Goal: Task Accomplishment & Management: Manage account settings

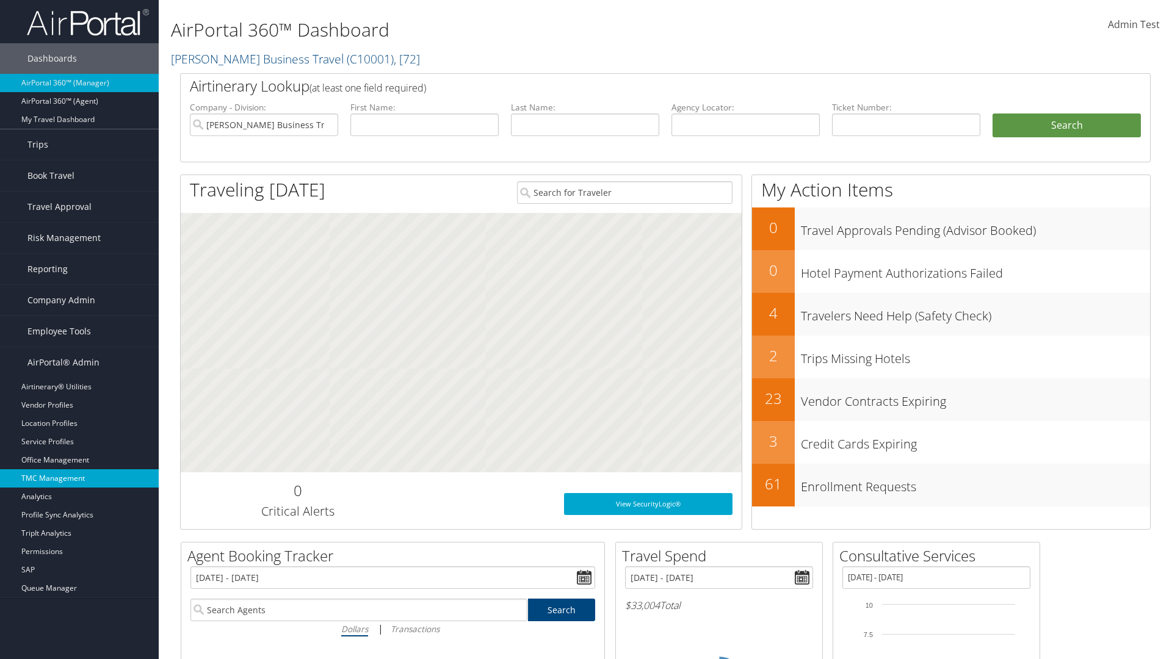
click at [79, 478] on link "TMC Management" at bounding box center [79, 478] width 159 height 18
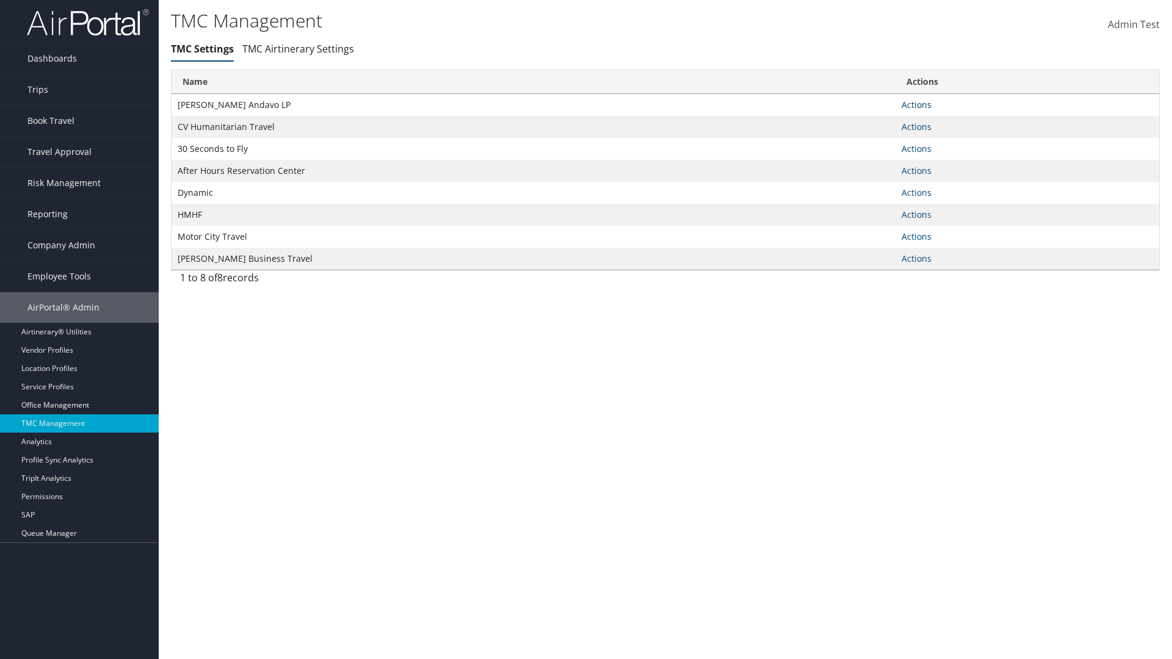
click at [916, 104] on link "Actions" at bounding box center [916, 105] width 30 height 12
click at [0, 0] on link "Update TMC settings" at bounding box center [0, 0] width 0 height 0
select select "183"
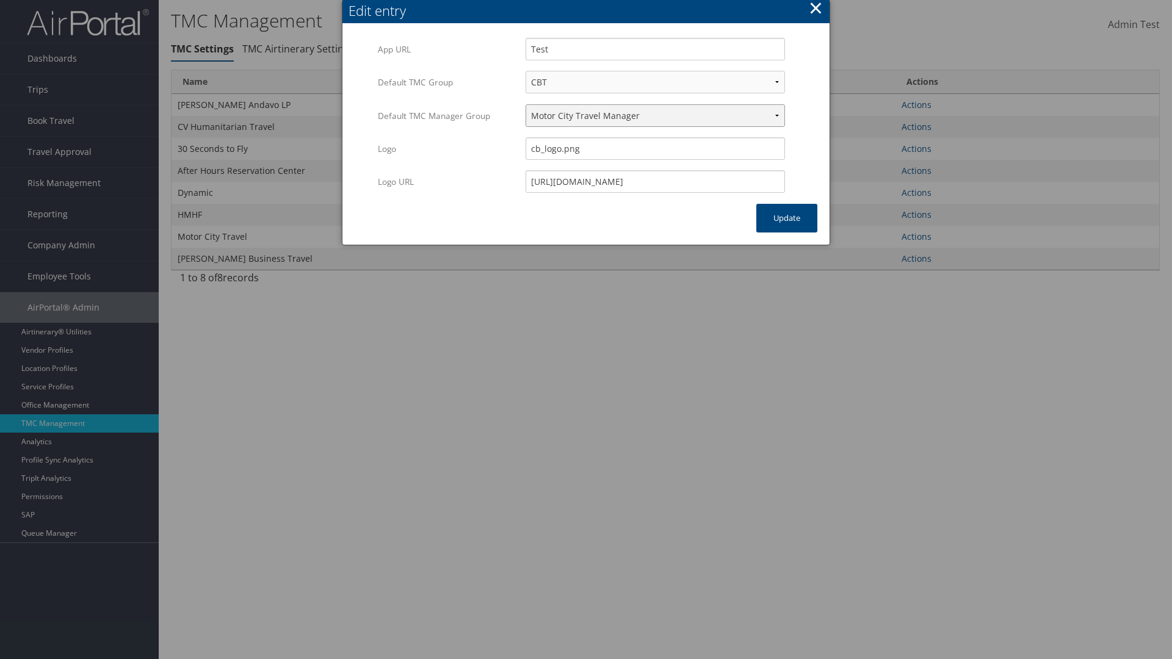
click at [655, 115] on select "Travel Manager HMHF Travel Manager Motor City Travel Manager" at bounding box center [654, 115] width 259 height 23
select select "113"
click at [787, 218] on button "Update" at bounding box center [786, 218] width 61 height 29
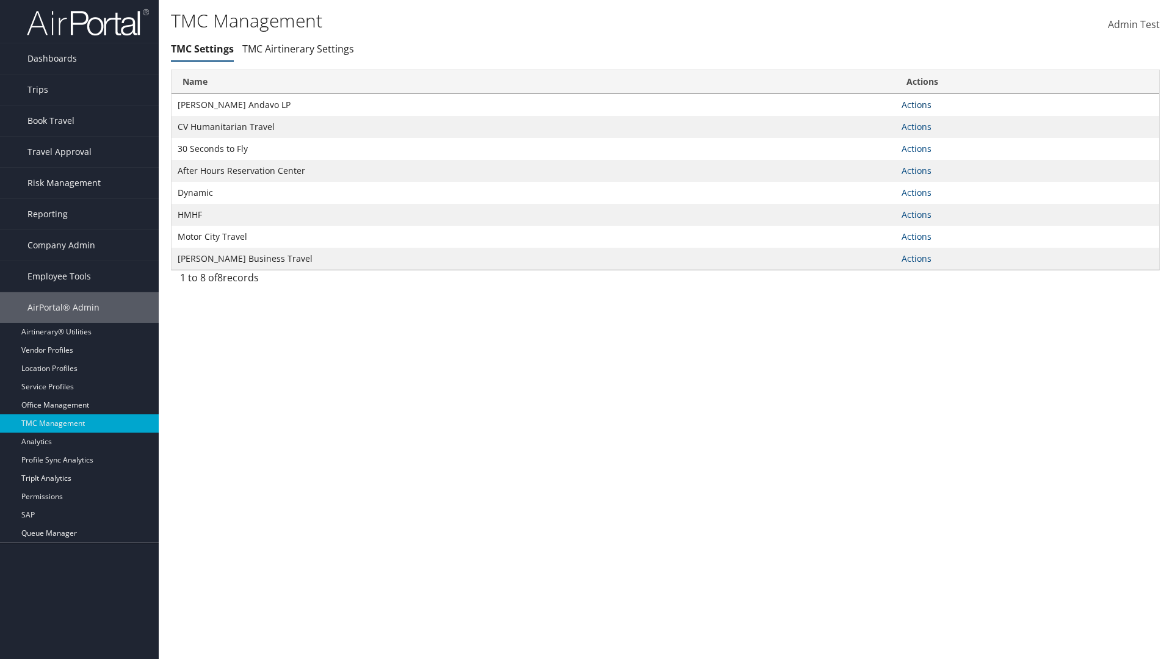
click at [916, 104] on link "Actions" at bounding box center [916, 105] width 30 height 12
click at [877, 122] on link "Update TMC settings" at bounding box center [877, 122] width 101 height 21
select select "183"
select select "113"
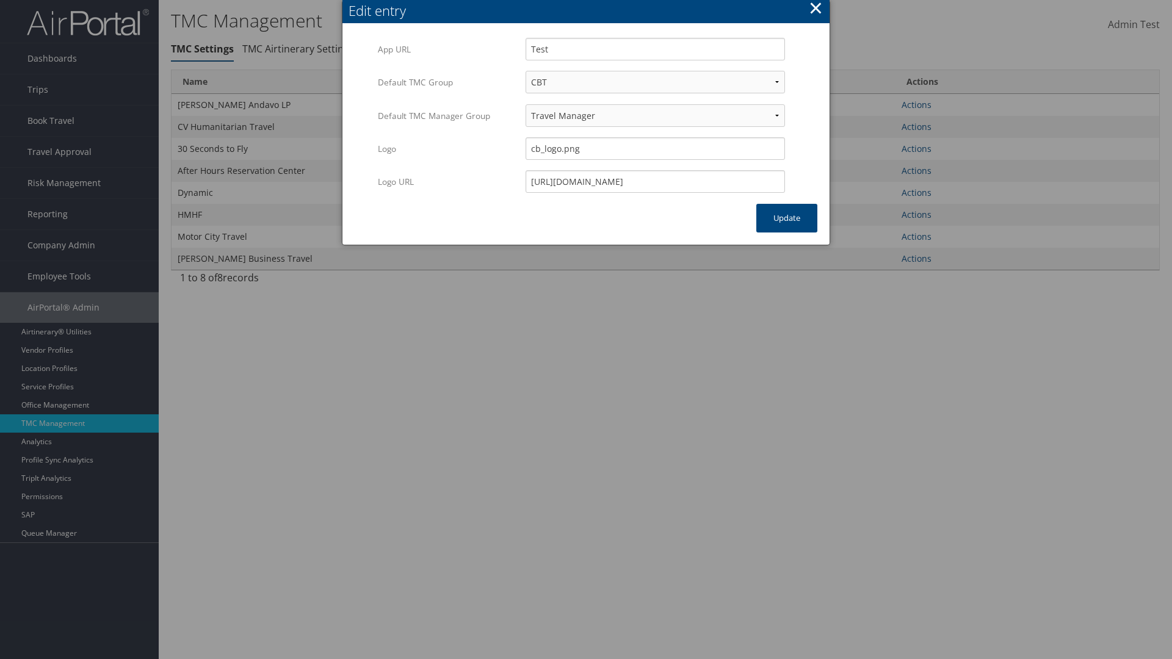
click at [815, 10] on button "×" at bounding box center [816, 8] width 14 height 24
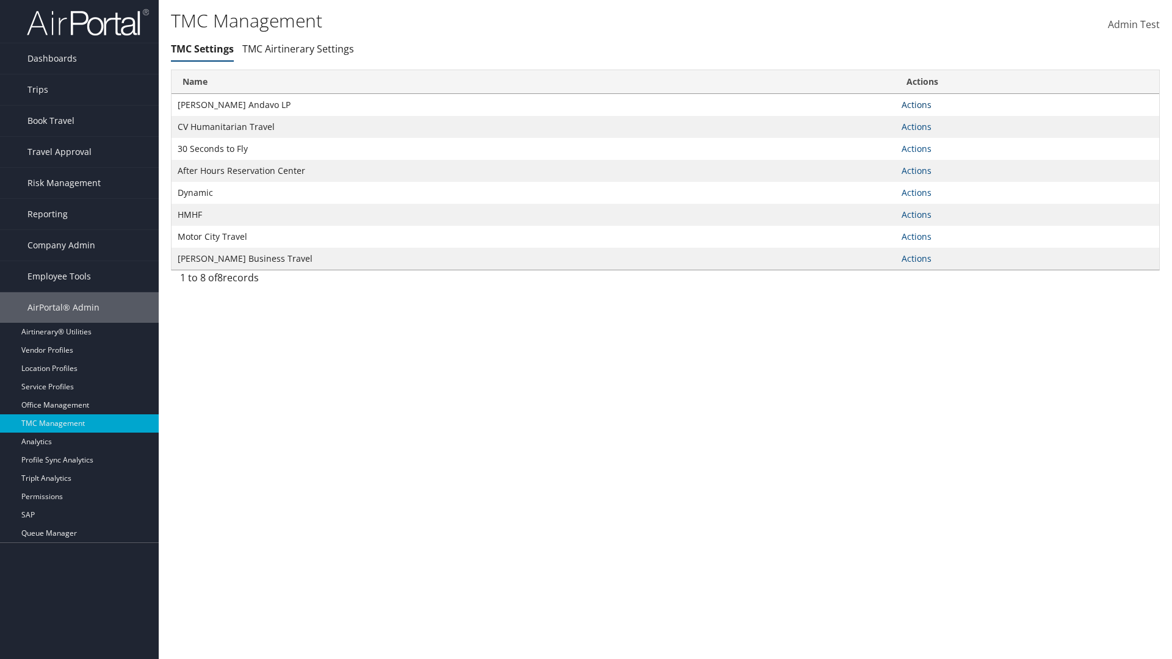
click at [916, 104] on link "Actions" at bounding box center [916, 105] width 30 height 12
click at [877, 122] on link "Update TMC settings" at bounding box center [877, 122] width 101 height 21
select select "183"
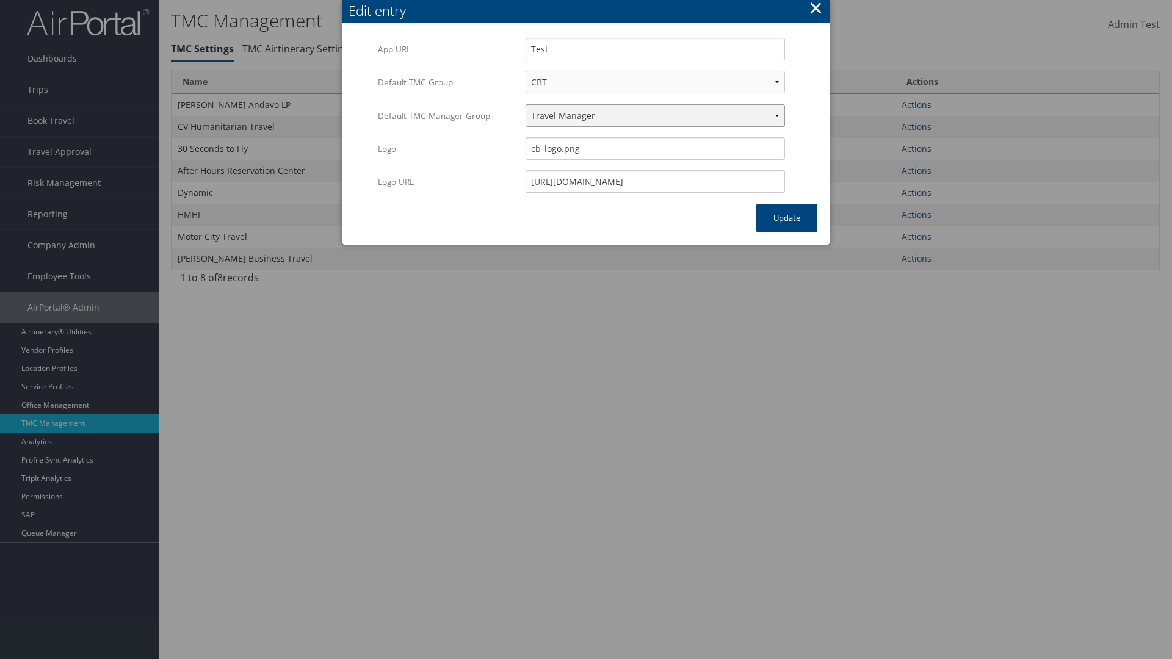
click at [655, 115] on select "Travel Manager HMHF Travel Manager Motor City Travel Manager" at bounding box center [654, 115] width 259 height 23
select select "236"
click at [787, 218] on button "Update" at bounding box center [786, 218] width 61 height 29
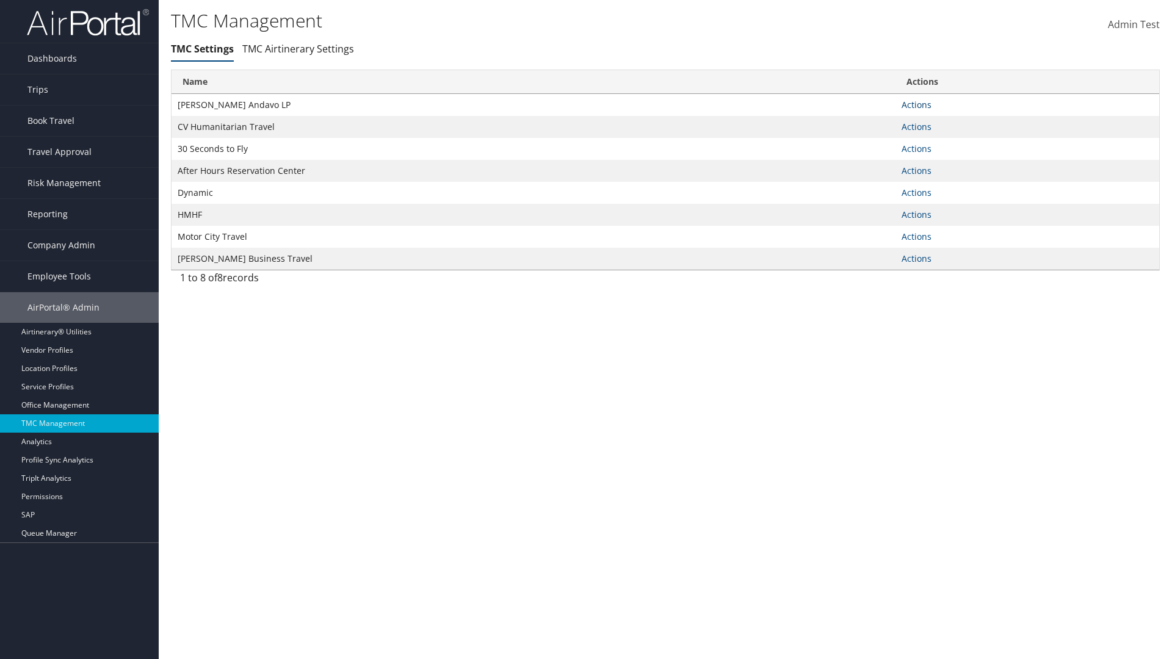
click at [916, 104] on link "Actions" at bounding box center [916, 105] width 30 height 12
click at [877, 122] on link "Update TMC settings" at bounding box center [877, 122] width 101 height 21
select select "183"
select select "236"
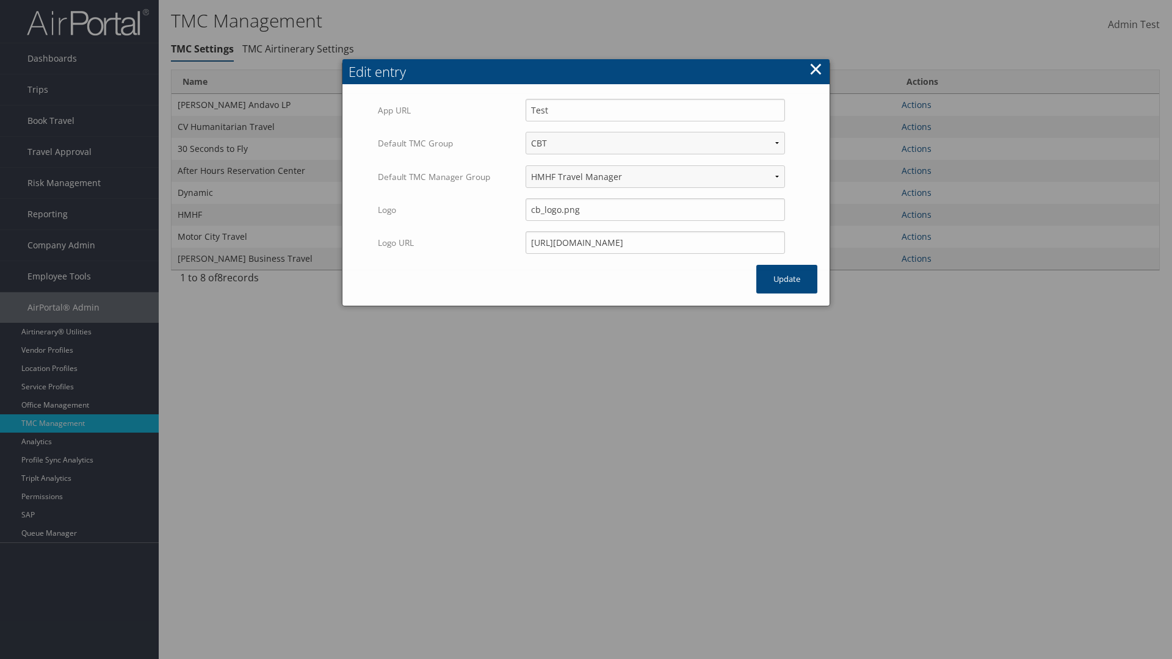
click at [815, 57] on button "×" at bounding box center [816, 69] width 14 height 24
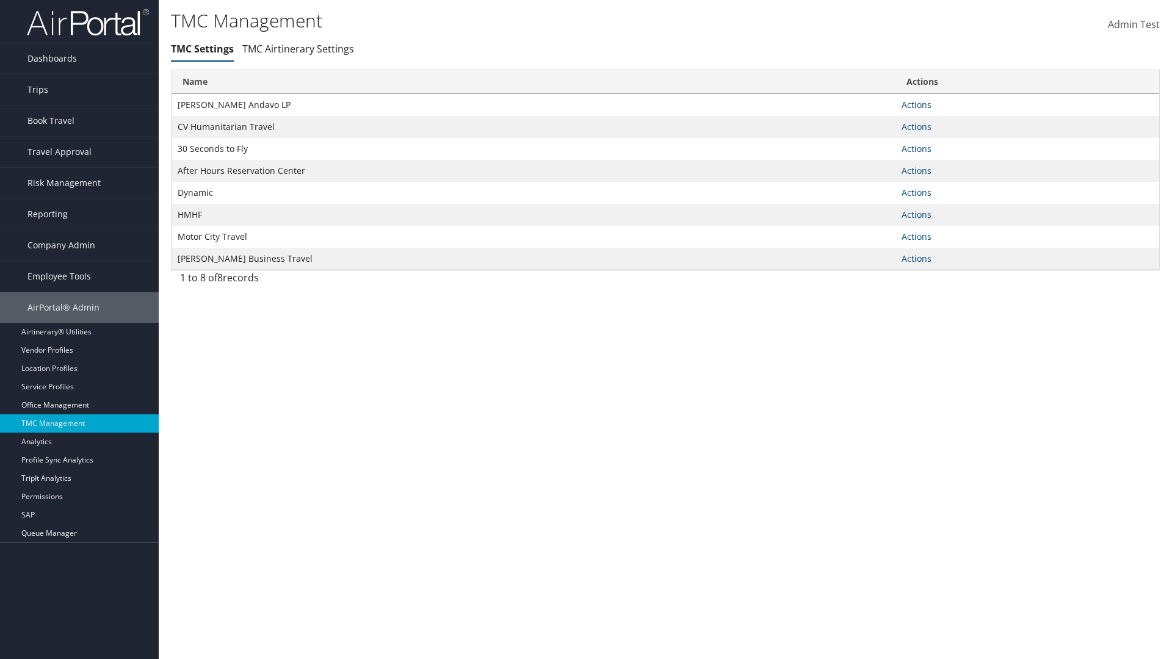
click at [916, 104] on link "Actions" at bounding box center [916, 105] width 30 height 12
click at [0, 0] on link "Update TMC settings" at bounding box center [0, 0] width 0 height 0
select select "183"
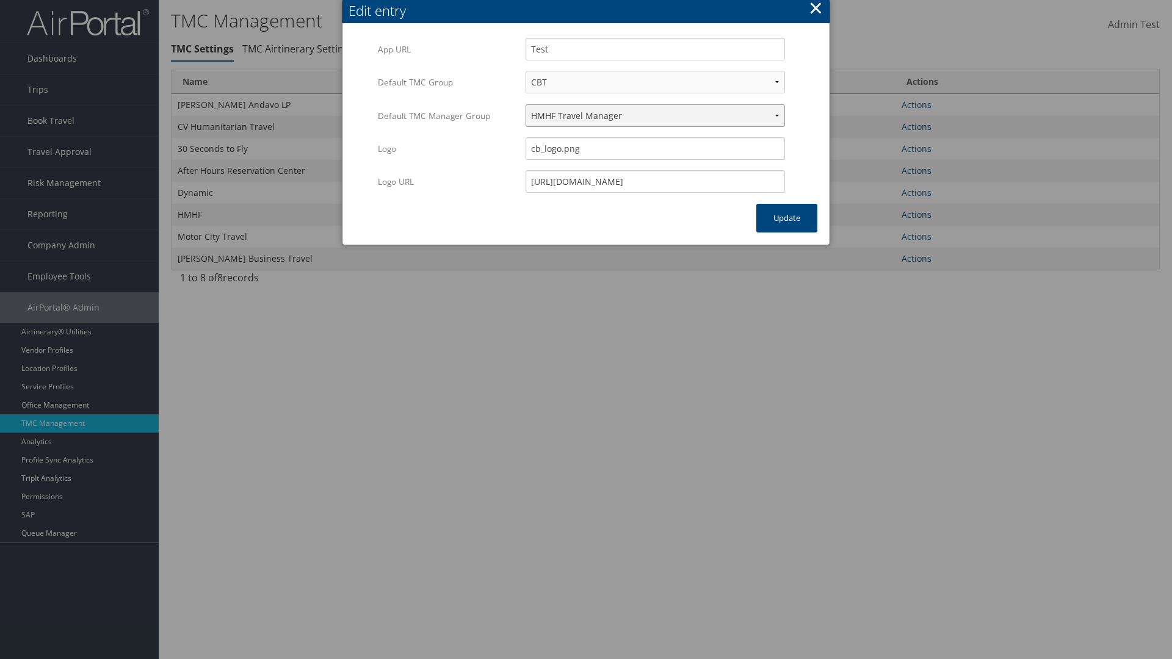
click at [655, 115] on select "Travel Manager HMHF Travel Manager Motor City Travel Manager" at bounding box center [654, 115] width 259 height 23
select select "240"
click at [787, 218] on button "Update" at bounding box center [786, 218] width 61 height 29
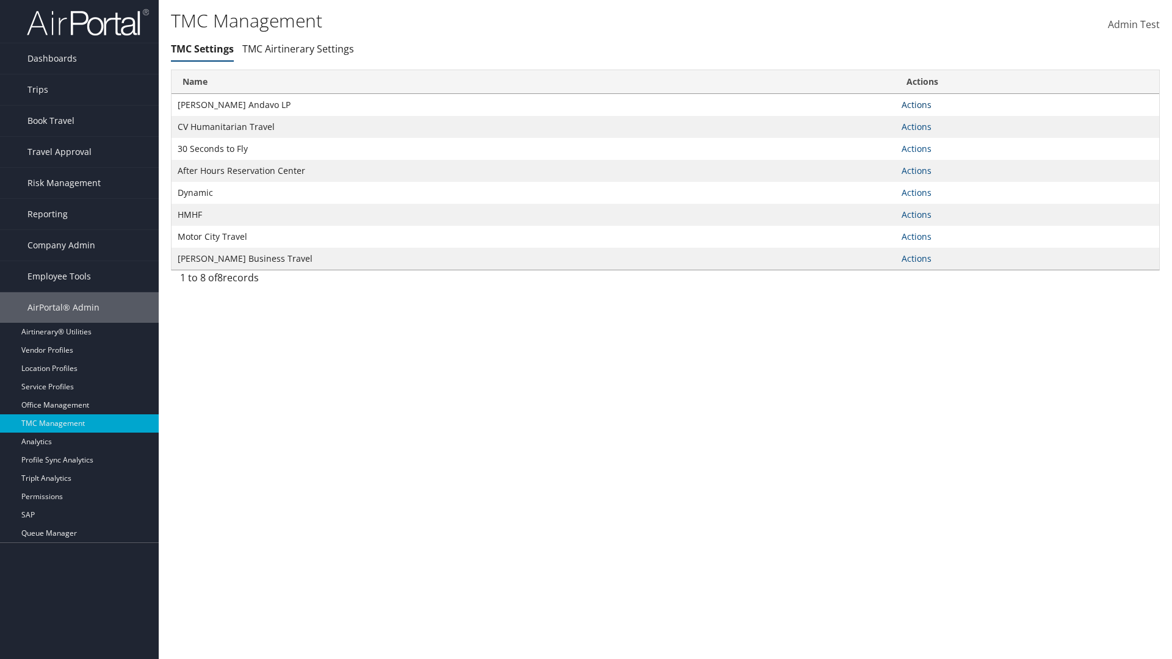
click at [916, 104] on link "Actions" at bounding box center [916, 105] width 30 height 12
click at [877, 122] on link "Update TMC settings" at bounding box center [877, 122] width 101 height 21
select select "183"
select select "240"
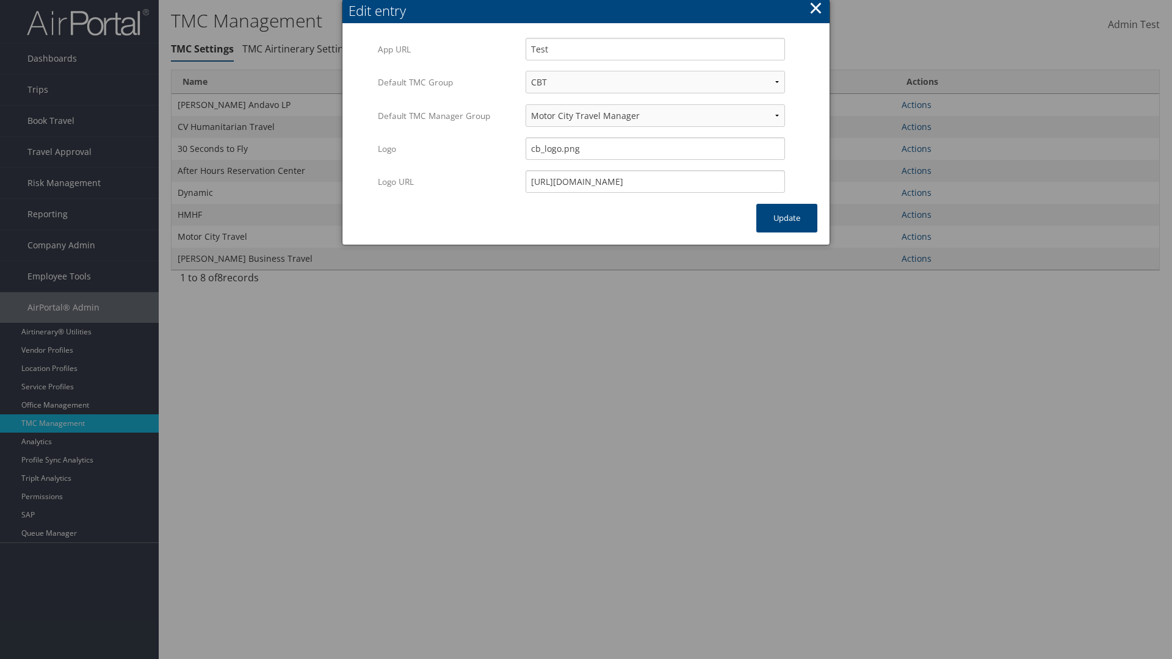
click at [815, 10] on button "×" at bounding box center [816, 8] width 14 height 24
